Goal: Find specific page/section: Find specific page/section

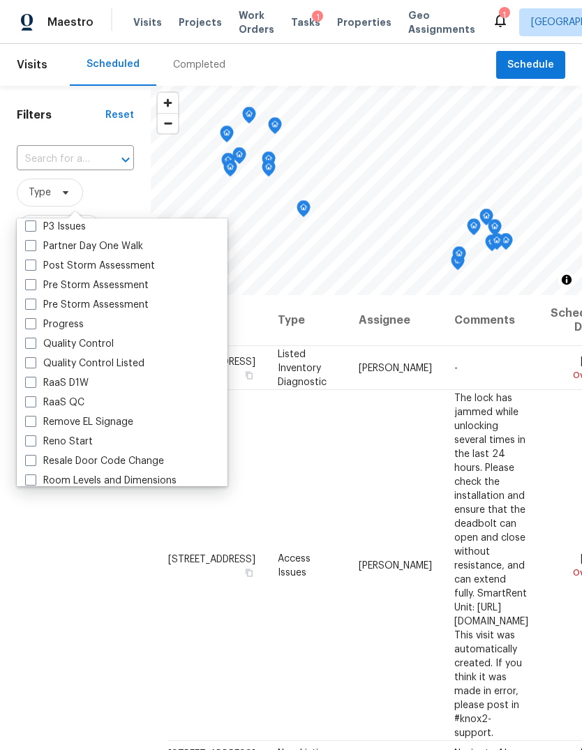
scroll to position [870, 0]
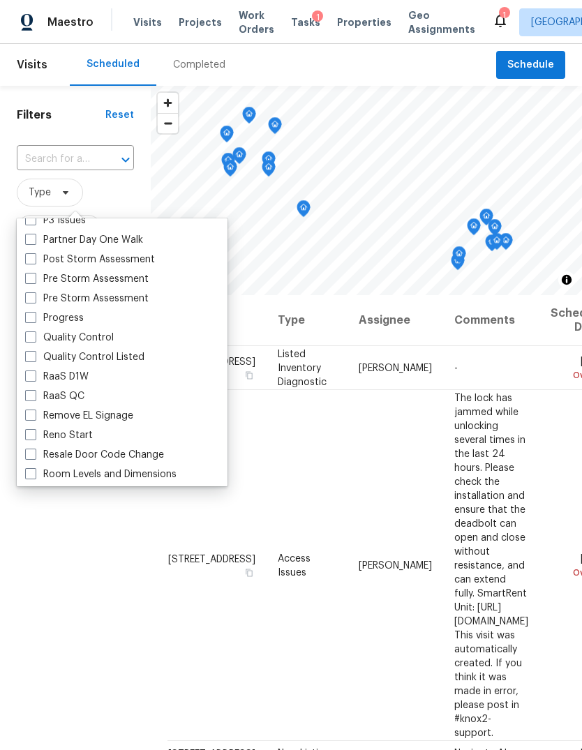
click at [34, 319] on span at bounding box center [30, 317] width 11 height 11
click at [34, 319] on input "Progress" at bounding box center [29, 315] width 9 height 9
checkbox input "true"
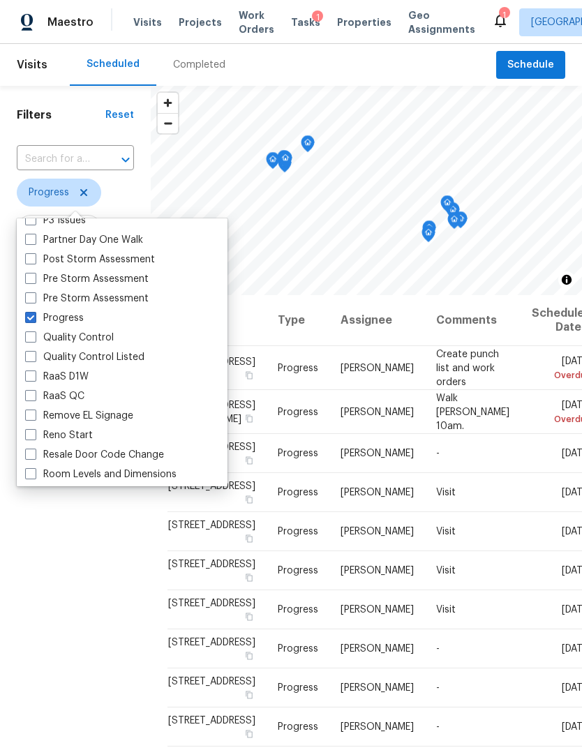
click at [61, 593] on div "Filters Reset ​ Progress Assignee Scheduled Date" at bounding box center [75, 490] width 151 height 809
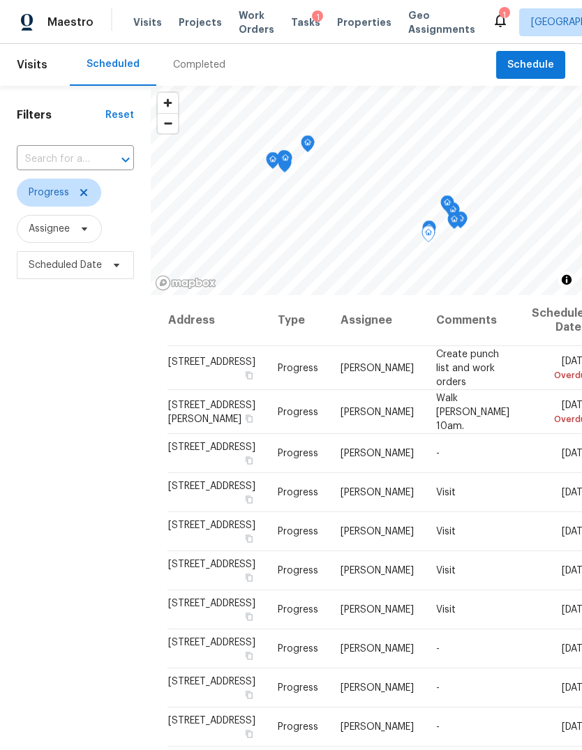
click at [488, 551] on td "Visit" at bounding box center [473, 531] width 96 height 39
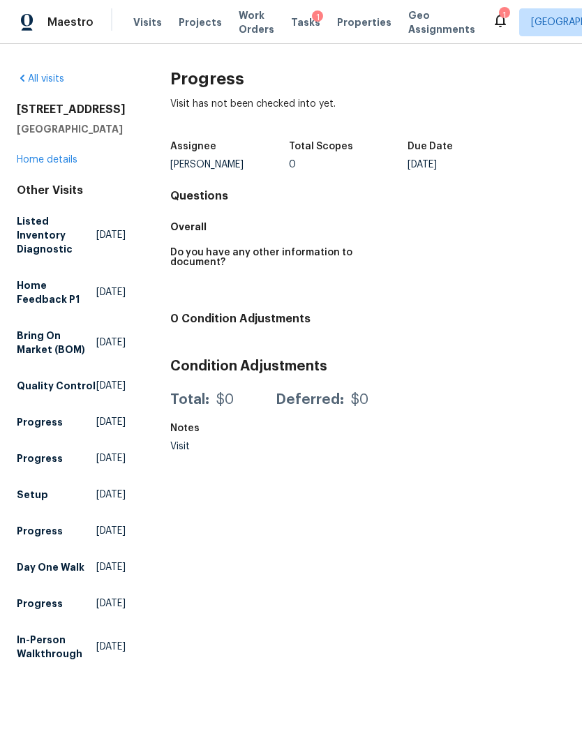
click at [41, 165] on link "Home details" at bounding box center [47, 160] width 61 height 10
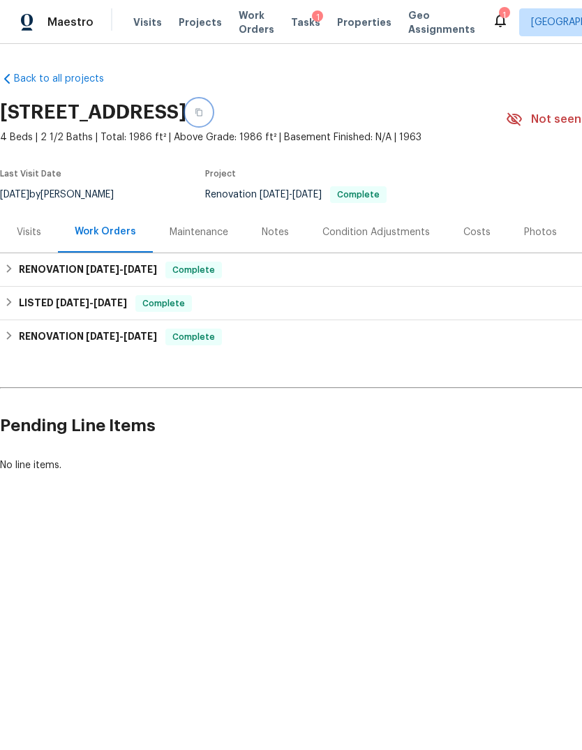
click at [211, 109] on button "button" at bounding box center [198, 112] width 25 height 25
click at [211, 108] on button "button" at bounding box center [198, 112] width 25 height 25
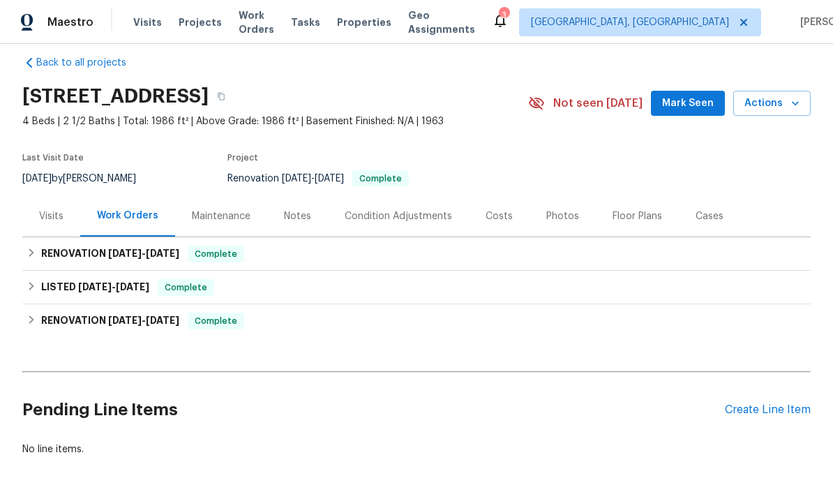
scroll to position [15, 0]
click at [48, 214] on div "Visits" at bounding box center [51, 217] width 24 height 14
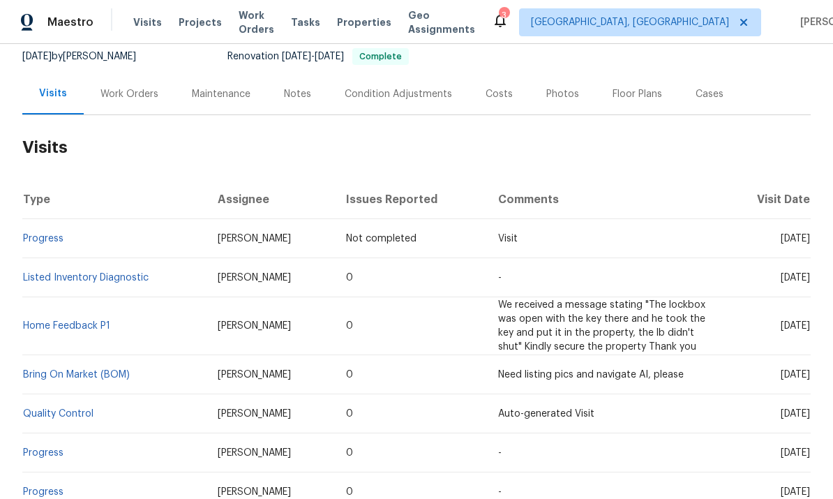
scroll to position [155, 0]
